Goal: Contribute content: Add original content to the website for others to see

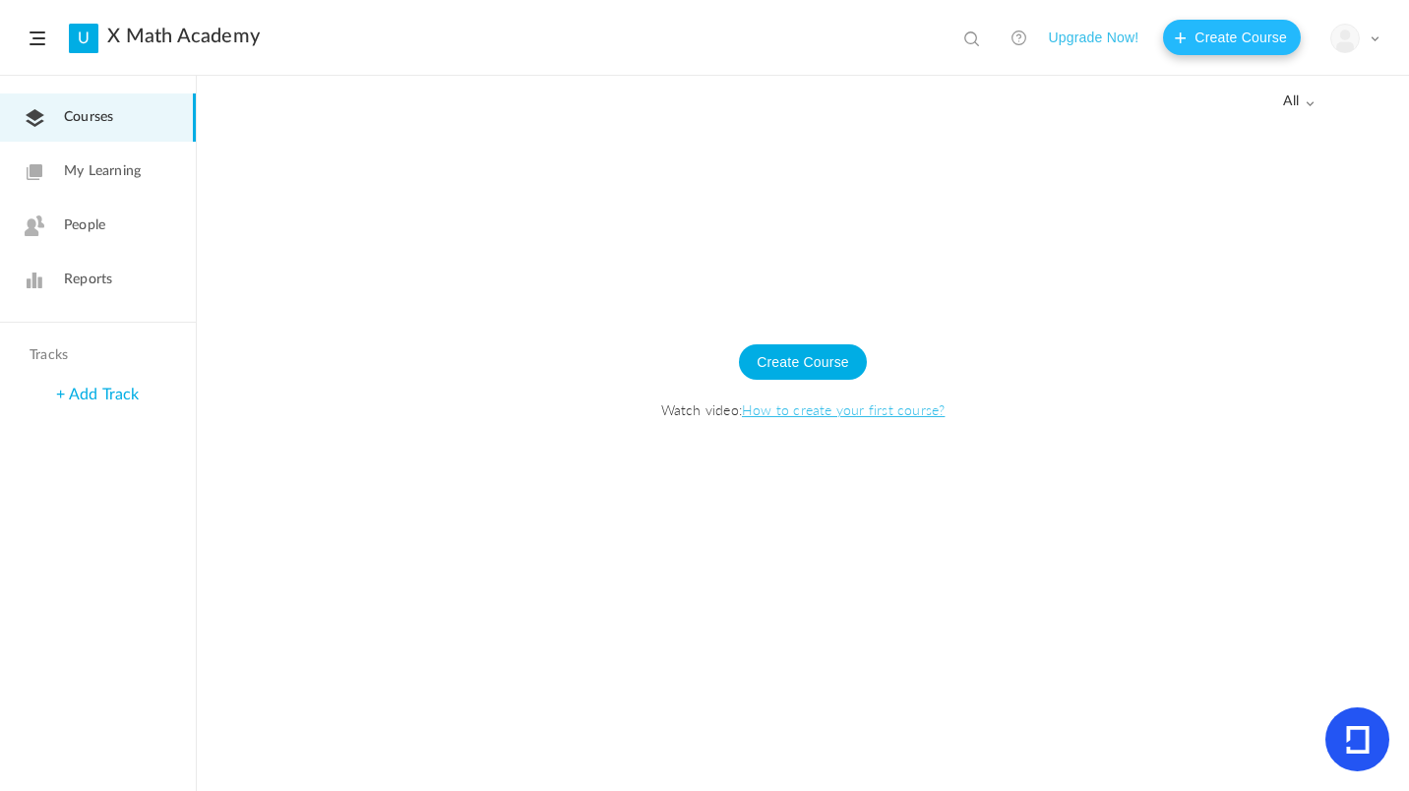
click at [1234, 27] on button "Create Course" at bounding box center [1232, 37] width 138 height 35
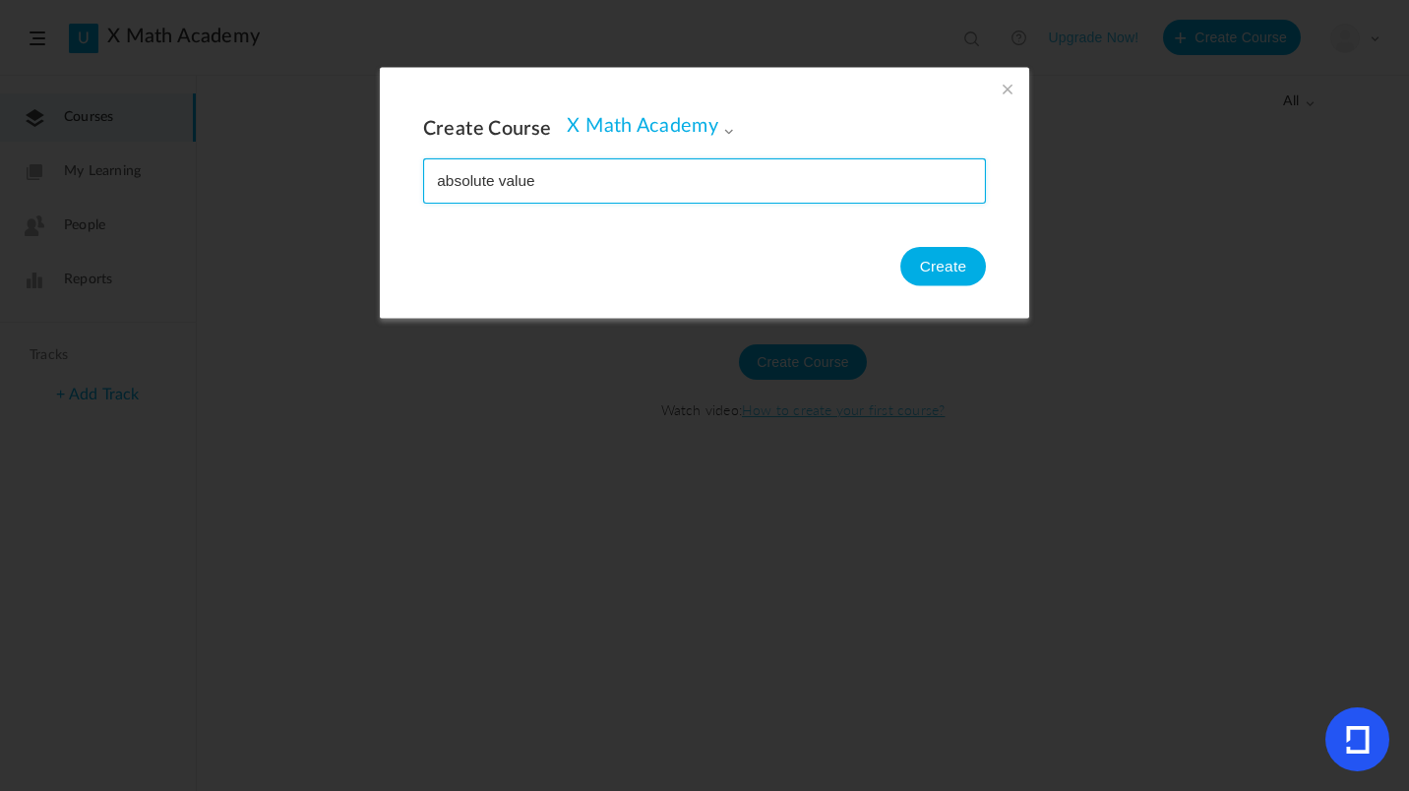
type input "absolute value"
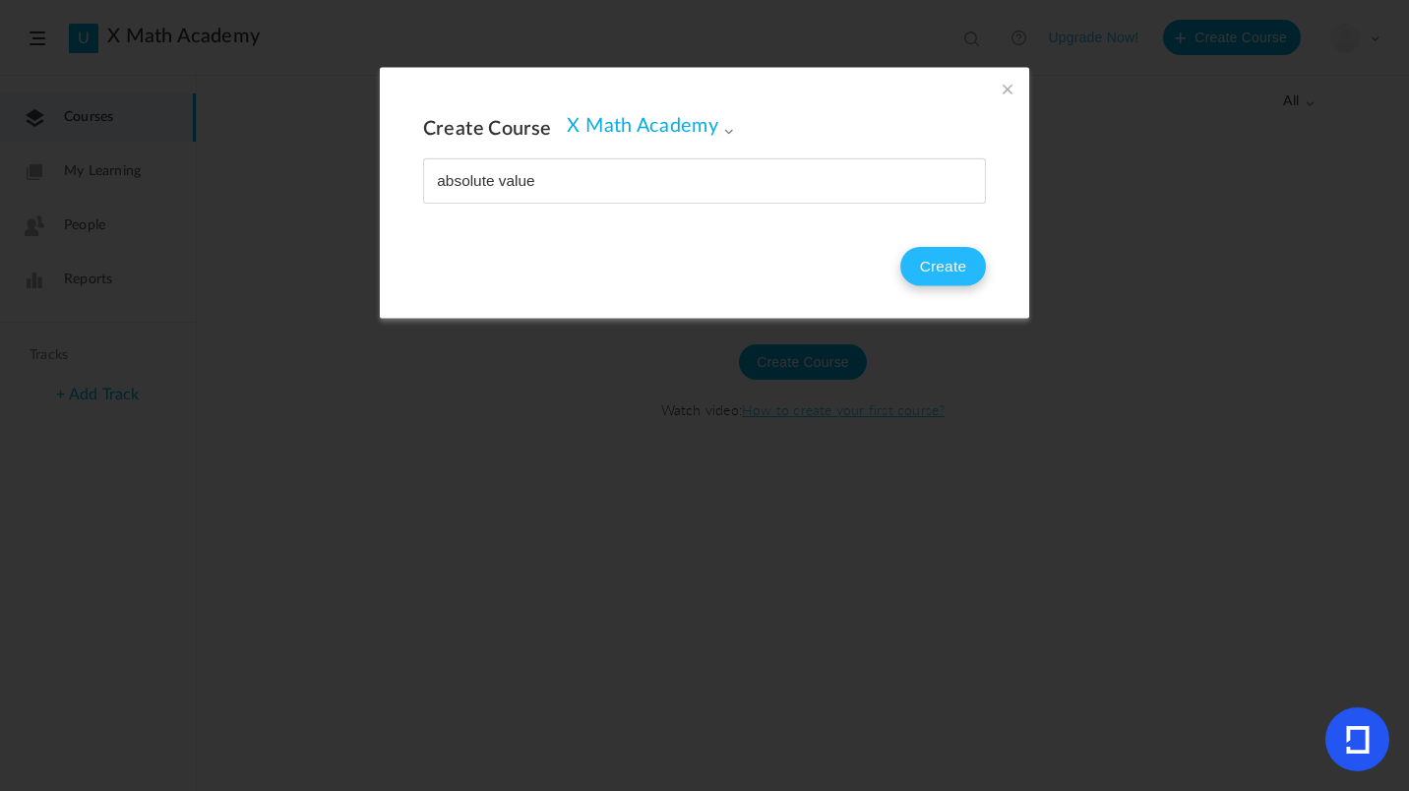
click at [957, 253] on button "Create" at bounding box center [943, 266] width 86 height 39
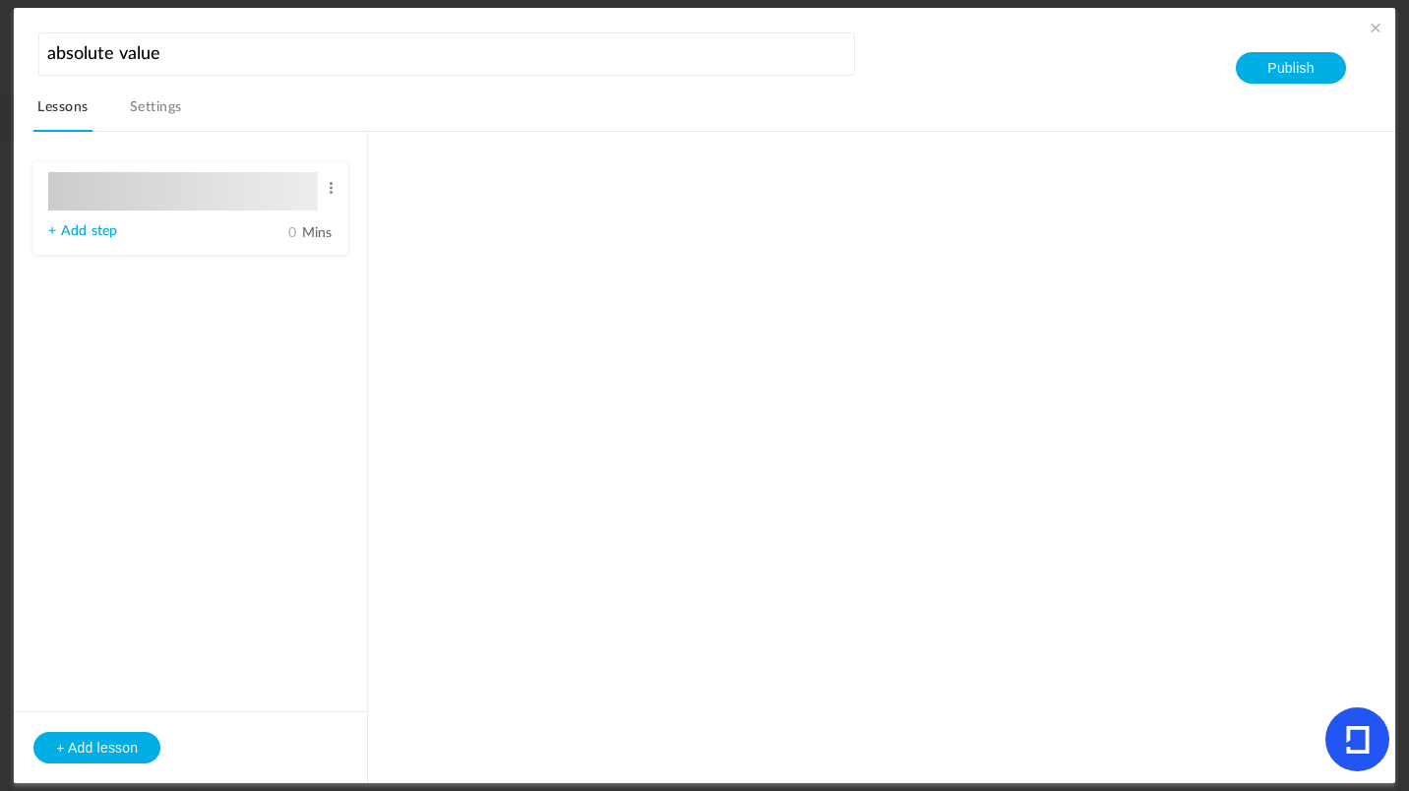
type input "Lesson 1"
type input "0"
type input "Step 1"
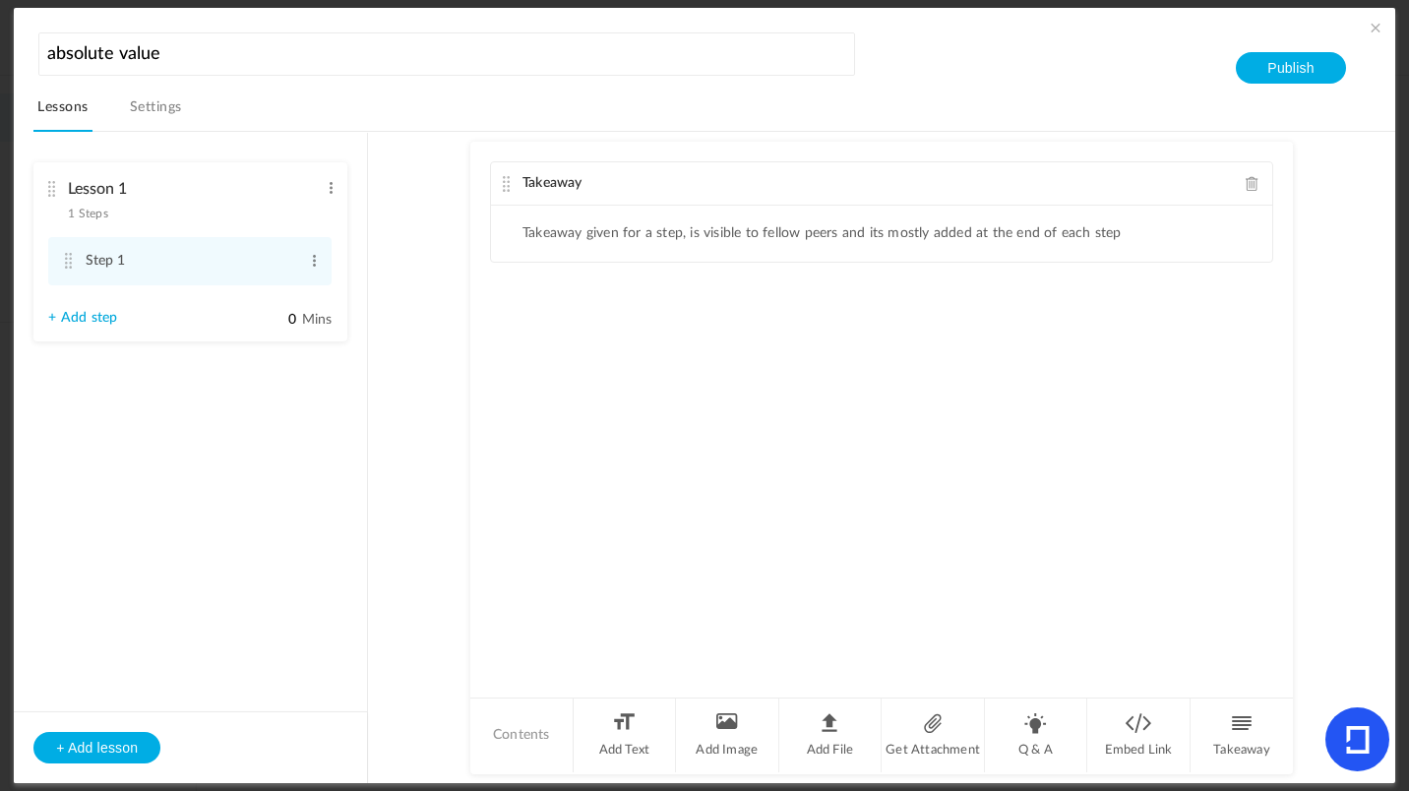
click at [178, 114] on link "Settings" at bounding box center [156, 112] width 60 height 37
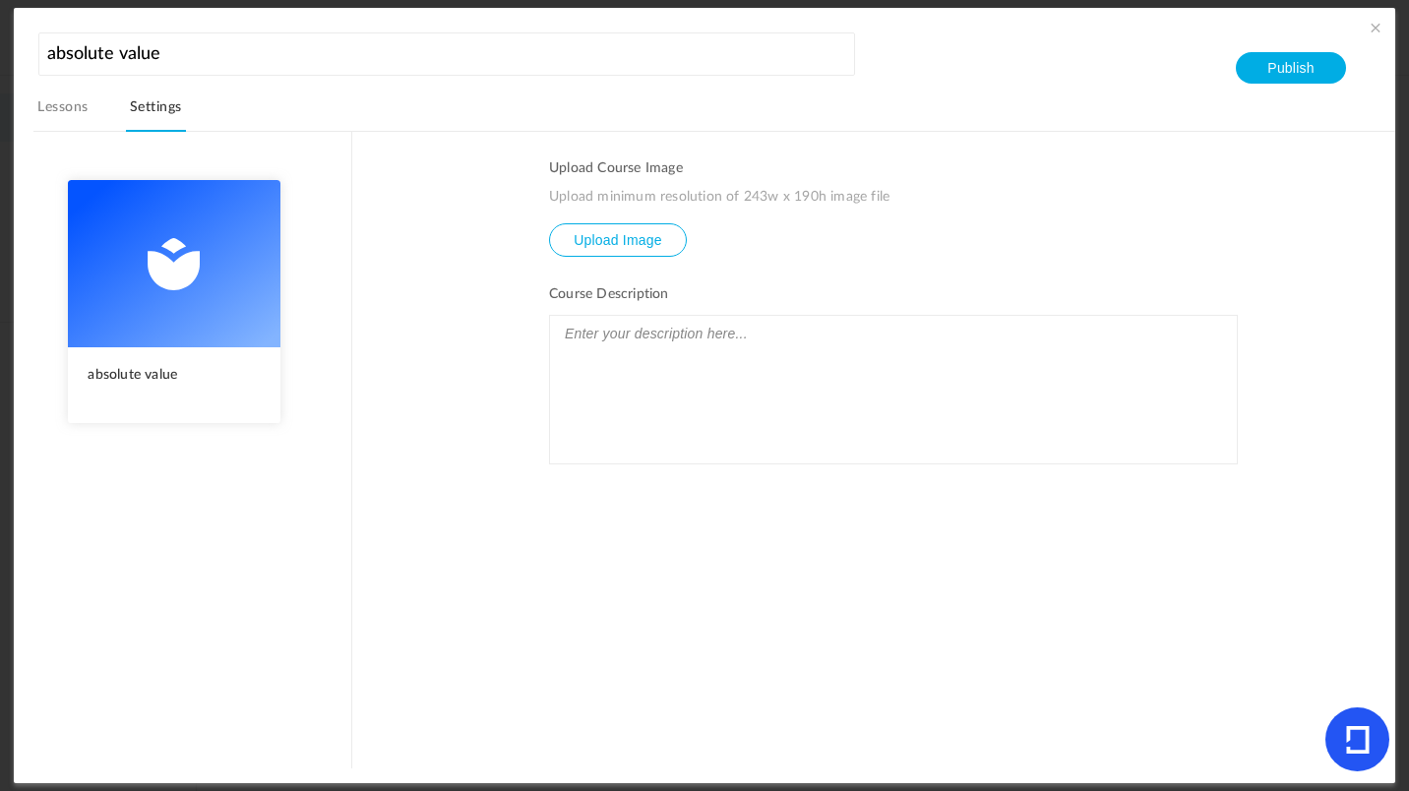
click at [660, 423] on div at bounding box center [893, 390] width 687 height 148
click at [1289, 75] on button "Publish" at bounding box center [1289, 67] width 109 height 31
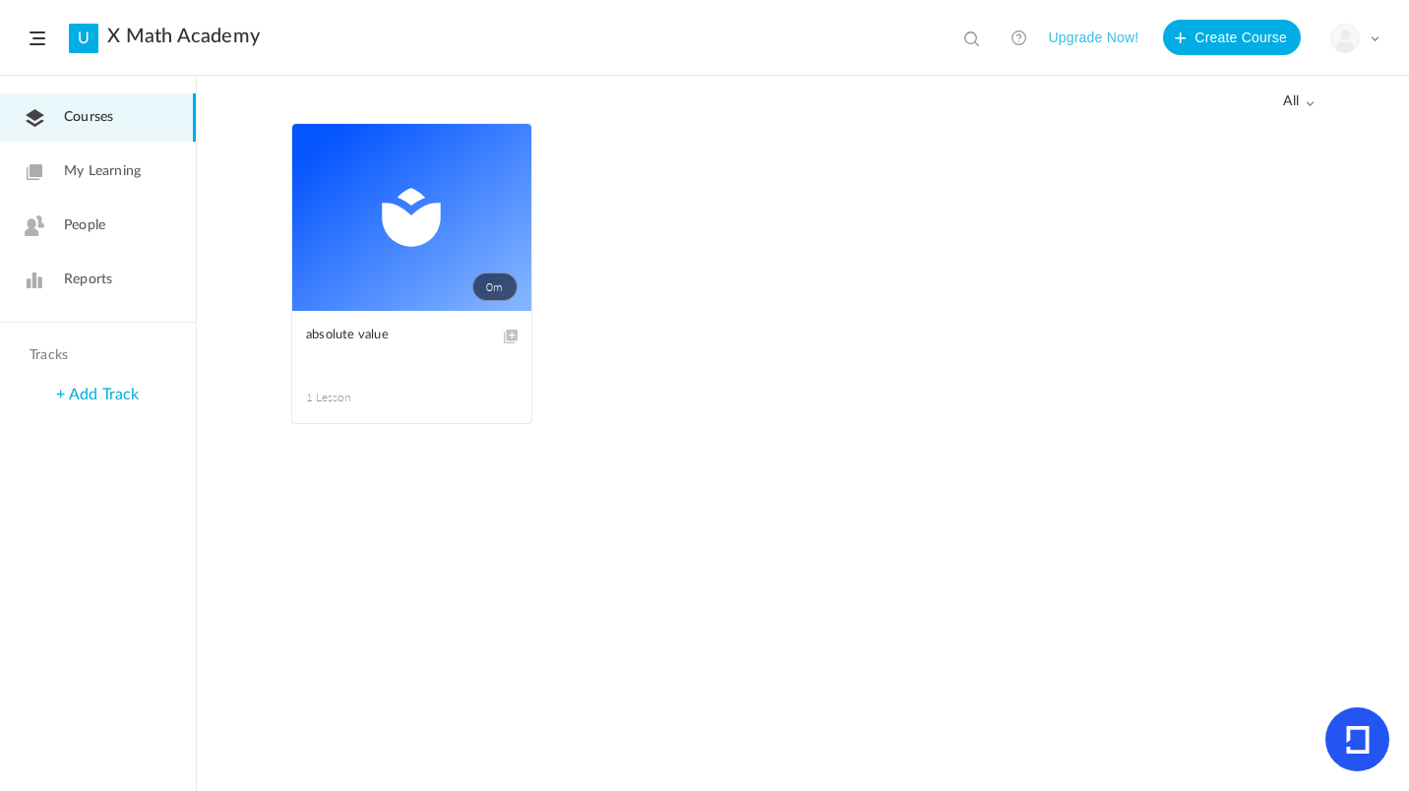
click at [446, 246] on link "0m" at bounding box center [411, 217] width 239 height 187
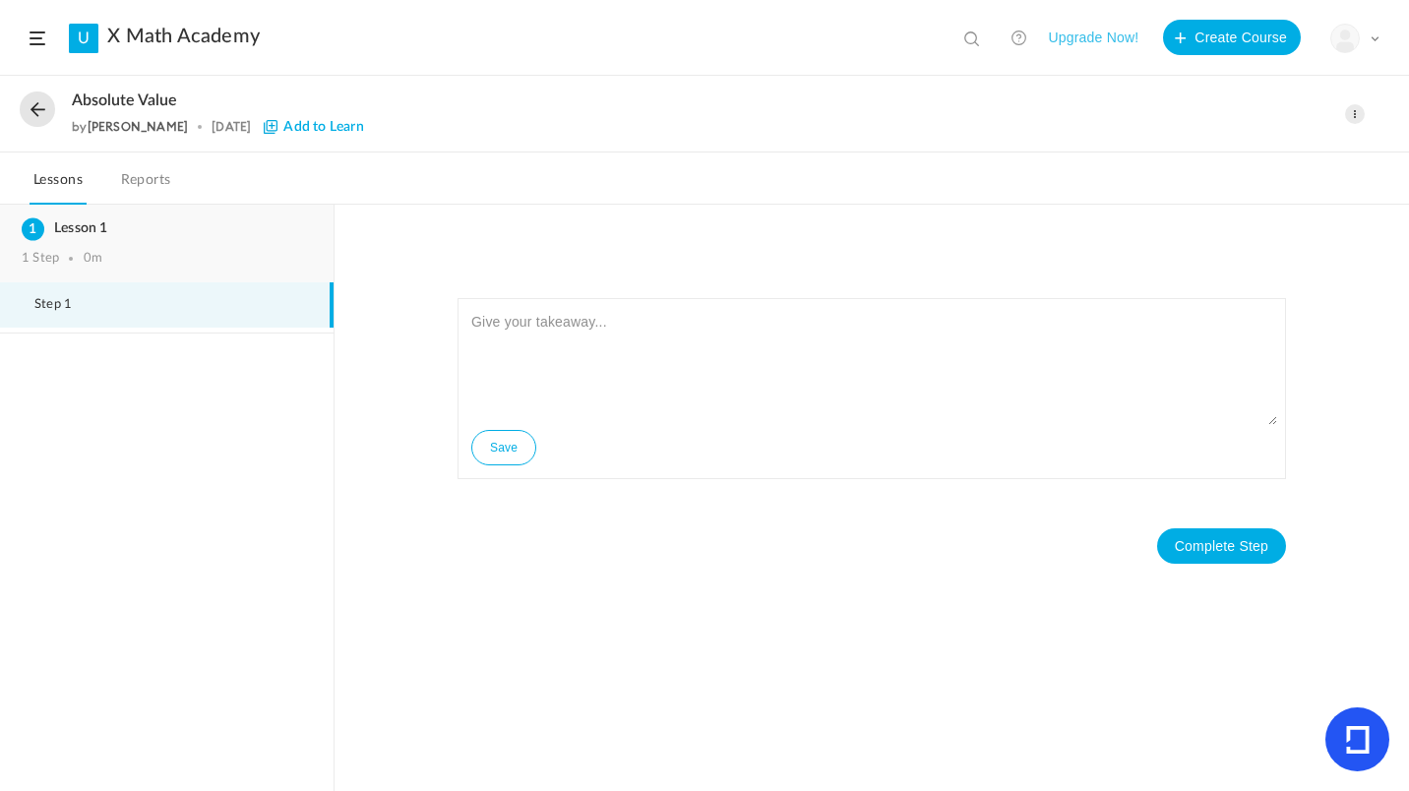
click at [155, 253] on div "1 Step 0m" at bounding box center [167, 259] width 290 height 16
click at [321, 127] on span "Add to Learn" at bounding box center [313, 127] width 99 height 14
click at [36, 97] on button at bounding box center [37, 108] width 35 height 35
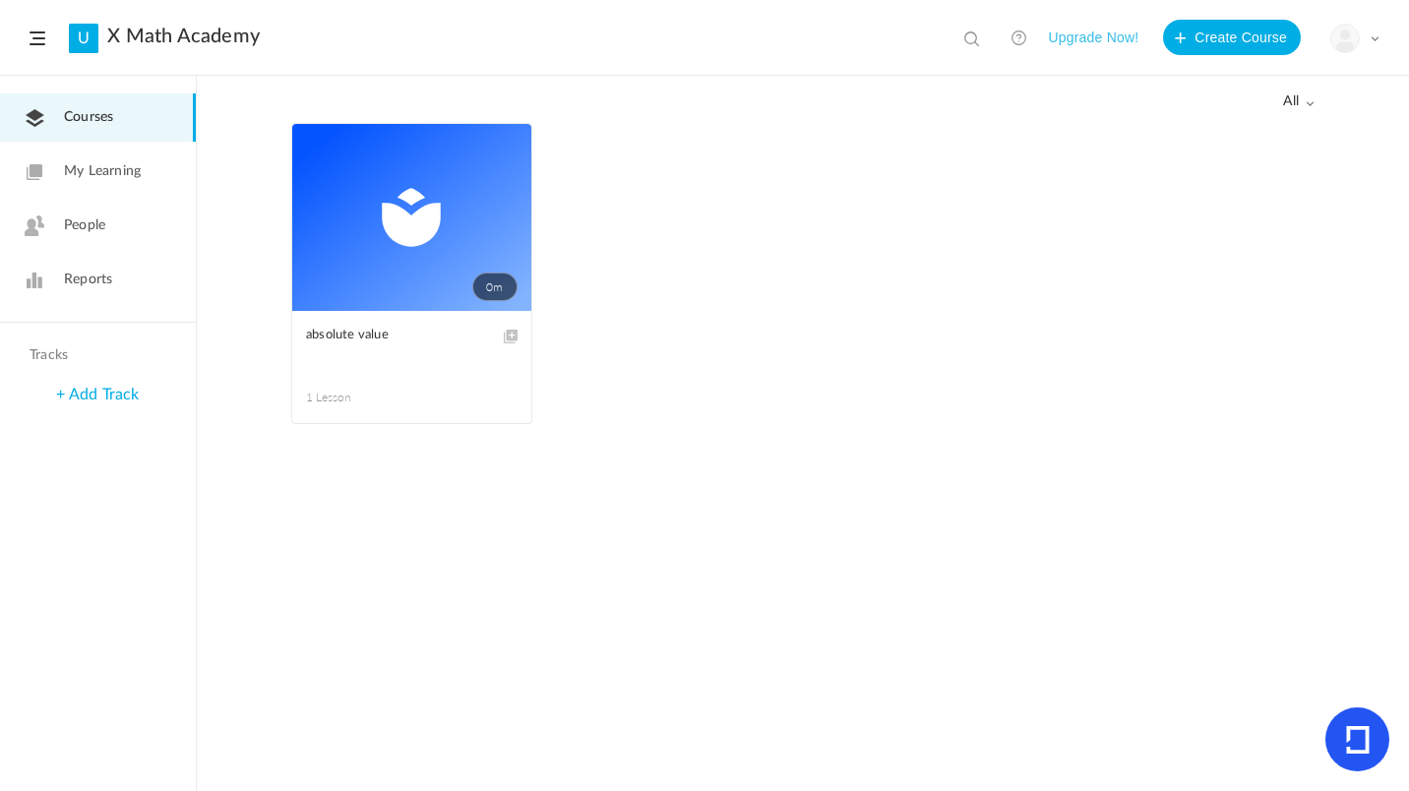
click at [107, 164] on span "My Learning" at bounding box center [102, 171] width 77 height 21
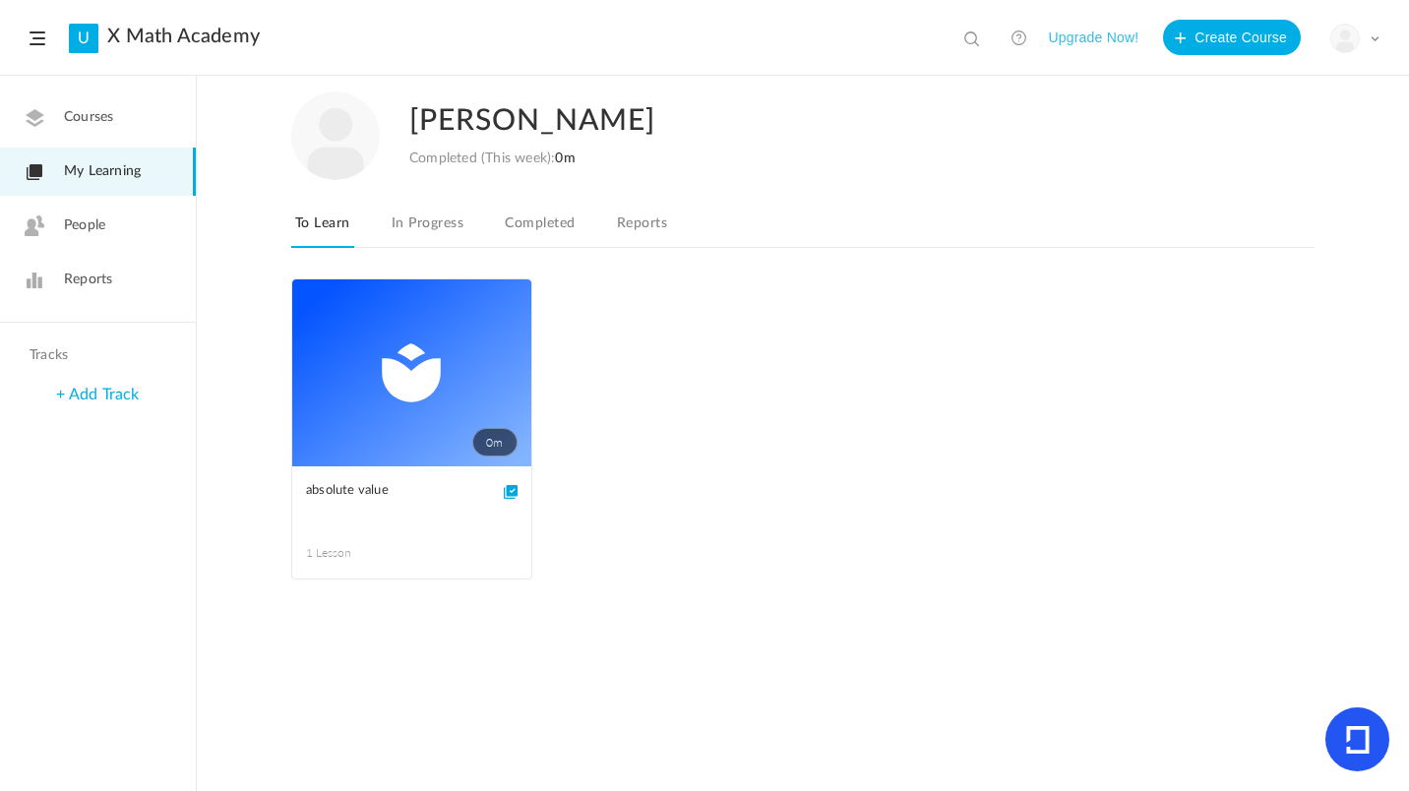
click at [1096, 38] on button "Upgrade Now!" at bounding box center [1093, 37] width 90 height 35
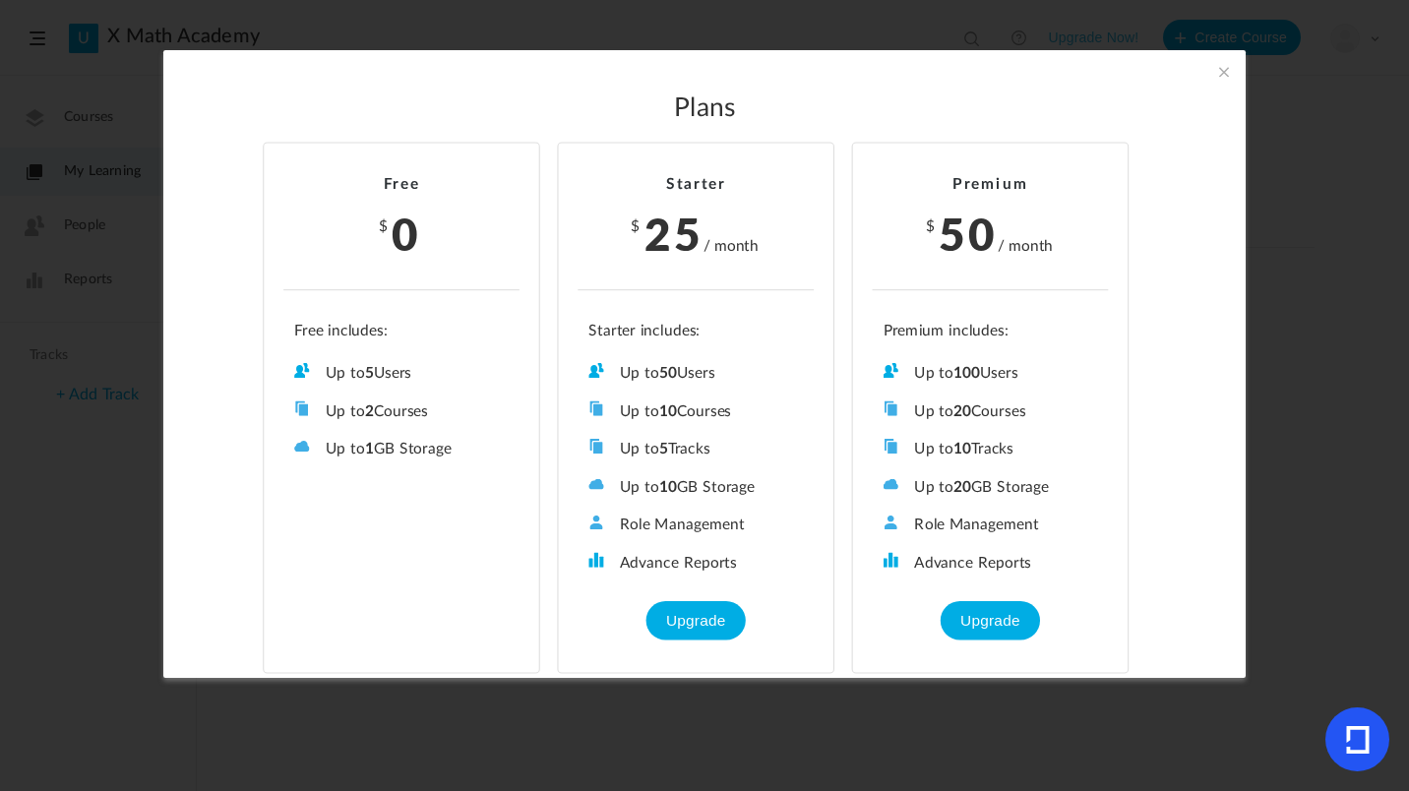
click at [1223, 73] on span at bounding box center [1224, 72] width 22 height 22
